Goal: Contribute content

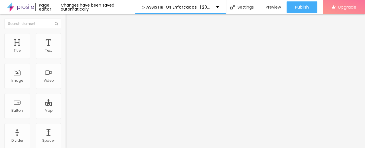
click at [66, 49] on span "Add image" at bounding box center [77, 46] width 23 height 5
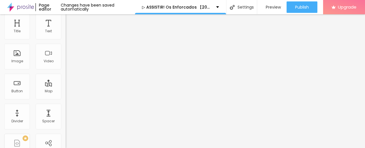
scroll to position [28, 0]
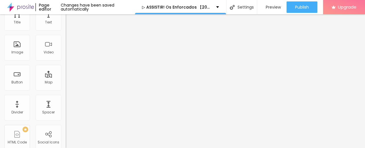
click at [66, 89] on input "https://" at bounding box center [100, 86] width 69 height 6
paste input "[DOMAIN_NAME]/pt/movie/1115187/os-enforcados.Alboom"
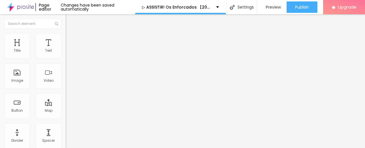
type input "[URL][DOMAIN_NAME]"
click at [70, 19] on img "button" at bounding box center [72, 21] width 5 height 5
click at [70, 21] on img "button" at bounding box center [72, 21] width 5 height 5
drag, startPoint x: 32, startPoint y: 62, endPoint x: 0, endPoint y: 69, distance: 32.6
click at [66, 69] on div "Text Click me Align Size Default Small Default Big Link URL https:// Open in ne…" at bounding box center [99, 86] width 66 height 83
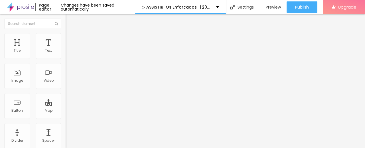
paste input "✅ Assista agora ► Os Enforcados Completo HD [1080p]"
type input "✅ Assista agora ► Os Enforcados Completo HD [1080p]"
click at [66, 118] on input "https://" at bounding box center [100, 115] width 69 height 6
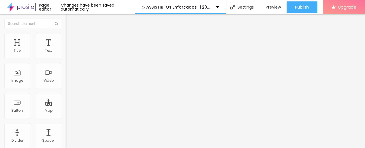
paste input "[DOMAIN_NAME]/pt/movie/1115187/os-enforcados.Alboom"
type input "[URL][DOMAIN_NAME]"
click at [66, 64] on div "Align" at bounding box center [99, 62] width 66 height 3
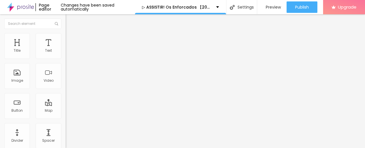
click at [66, 68] on img at bounding box center [68, 66] width 4 height 4
click at [70, 19] on img "button" at bounding box center [72, 21] width 5 height 5
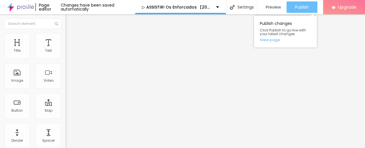
click at [300, 8] on span "Publish" at bounding box center [303, 7] width 14 height 5
click at [296, 8] on span "Publish" at bounding box center [303, 7] width 14 height 5
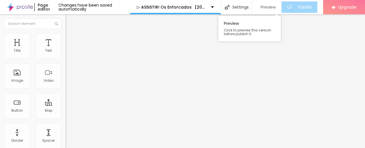
click at [271, 5] on span "Preview" at bounding box center [268, 7] width 15 height 5
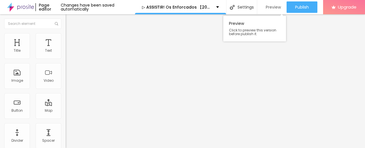
click at [274, 5] on span "Preview" at bounding box center [273, 7] width 15 height 5
click at [17, 7] on img at bounding box center [20, 7] width 27 height 14
